Goal: Navigation & Orientation: Find specific page/section

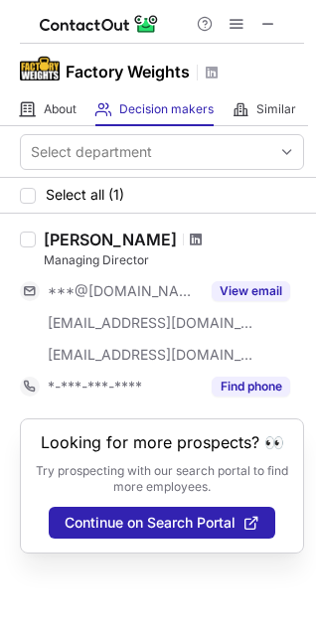
click at [190, 232] on span at bounding box center [196, 239] width 12 height 16
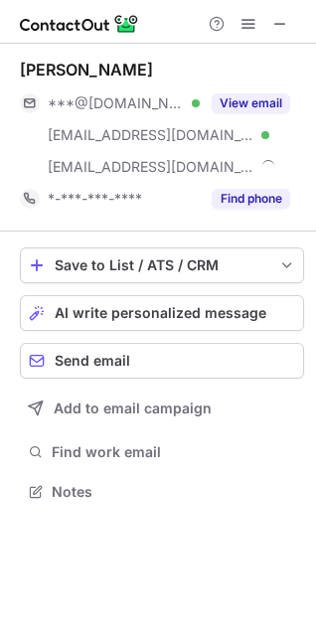
scroll to position [477, 316]
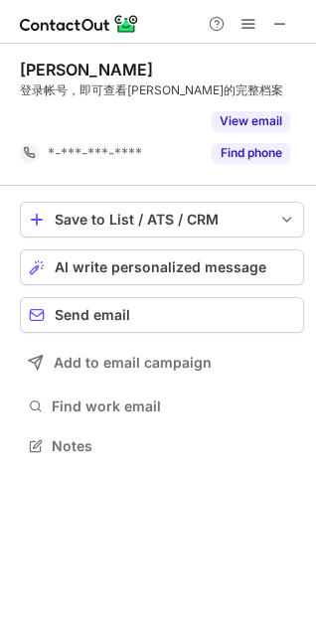
scroll to position [399, 316]
